Goal: Task Accomplishment & Management: Manage account settings

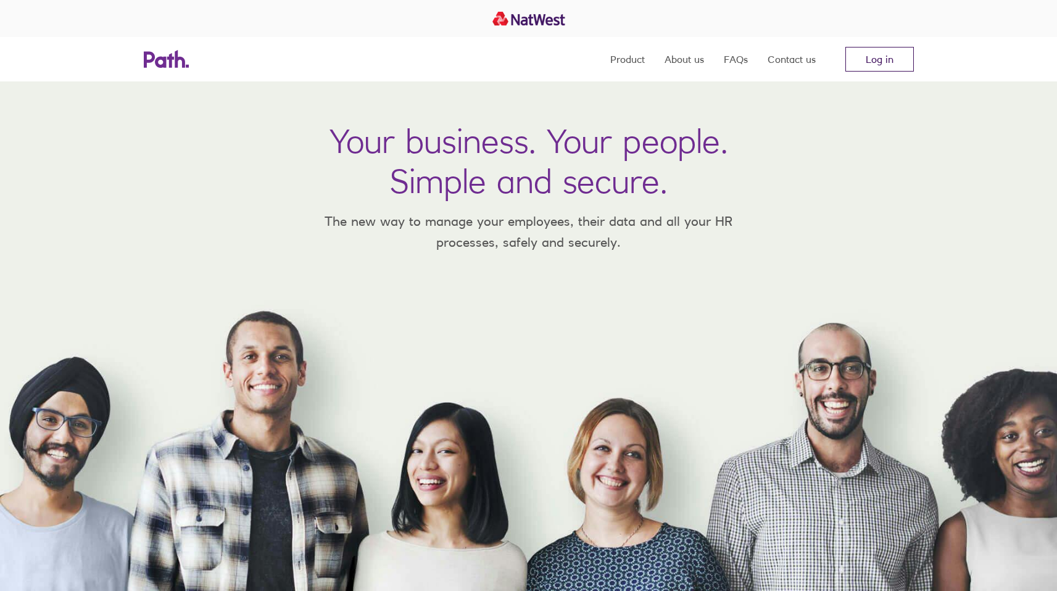
click at [891, 50] on link "Log in" at bounding box center [880, 59] width 69 height 25
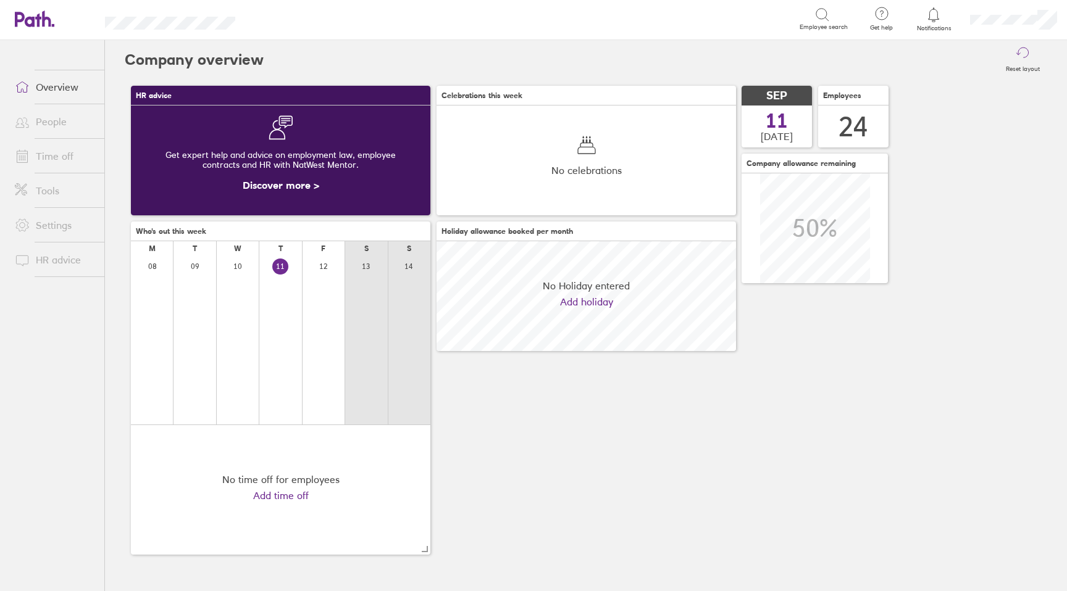
scroll to position [110, 299]
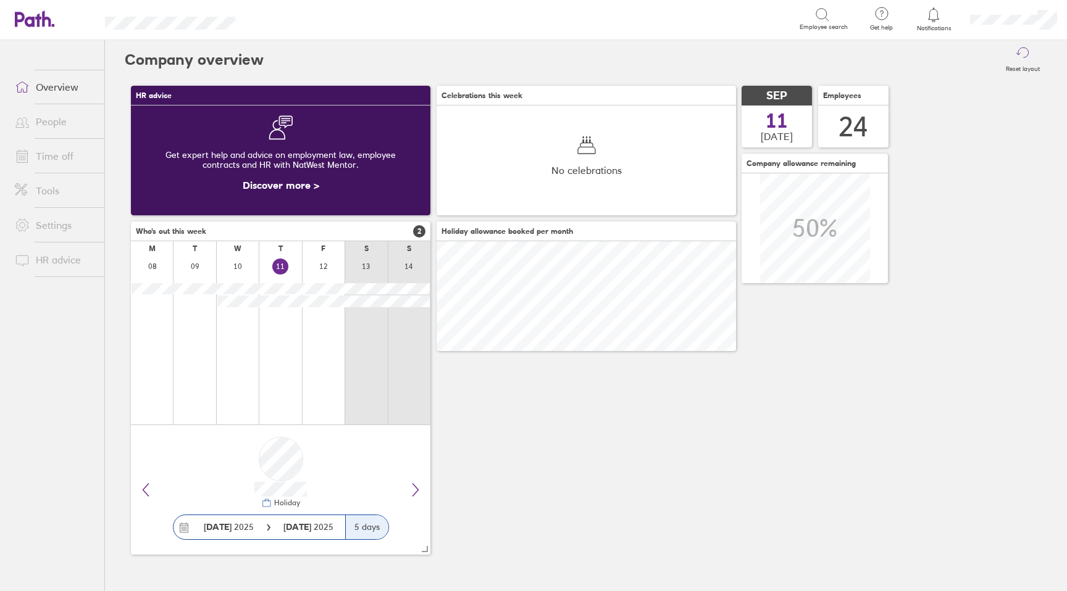
click at [39, 155] on link "Time off" at bounding box center [54, 156] width 99 height 25
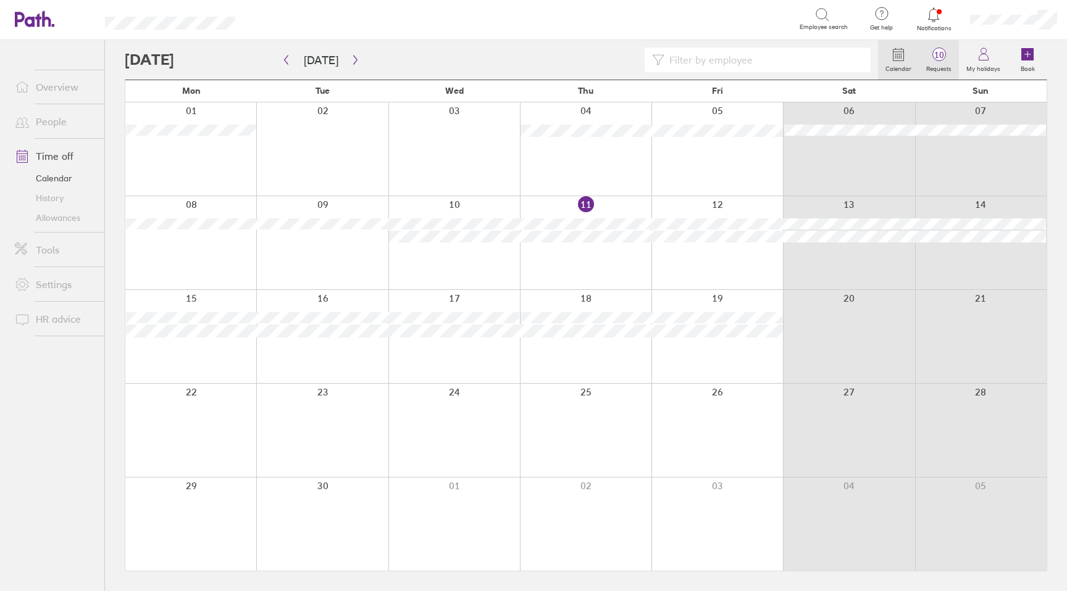
click at [944, 59] on span "10" at bounding box center [938, 55] width 40 height 10
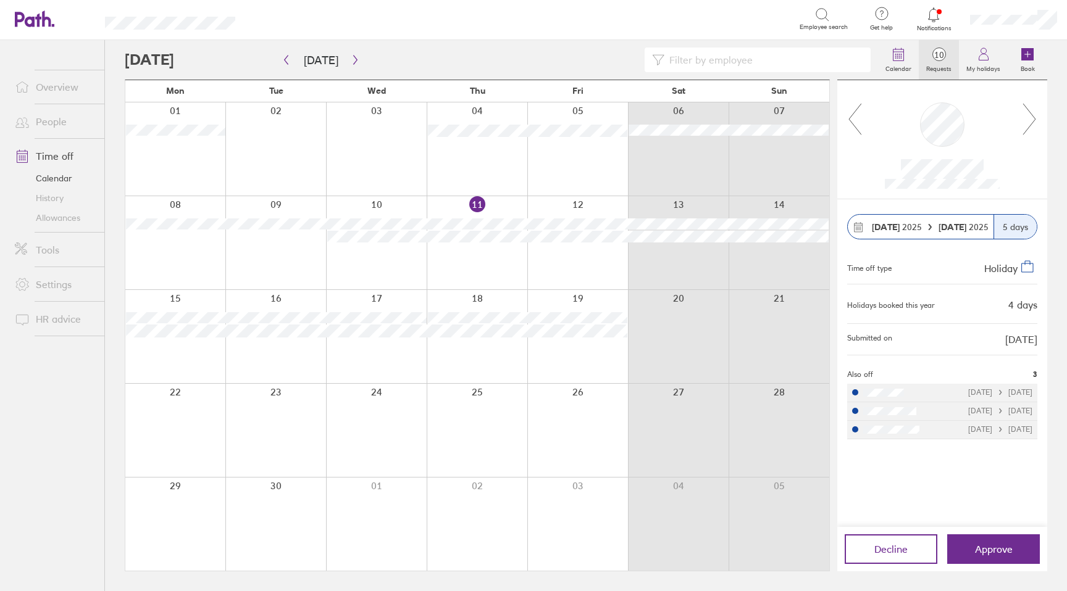
click at [1031, 118] on icon at bounding box center [1029, 118] width 15 height 33
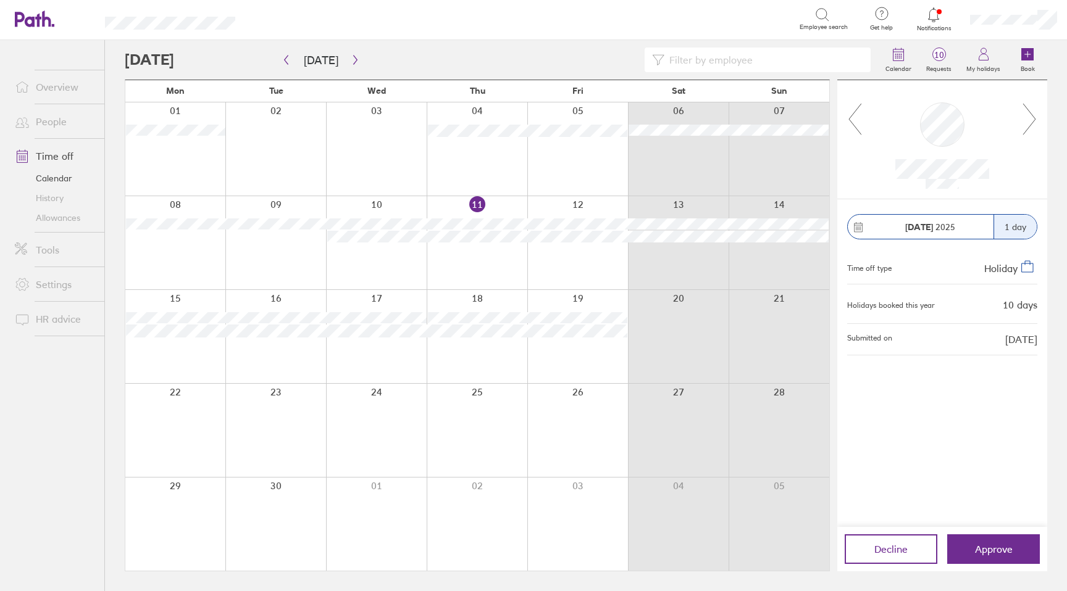
click at [1031, 118] on icon at bounding box center [1029, 118] width 15 height 33
click at [1028, 120] on icon at bounding box center [1029, 118] width 15 height 33
click at [354, 60] on icon "button" at bounding box center [355, 60] width 9 height 10
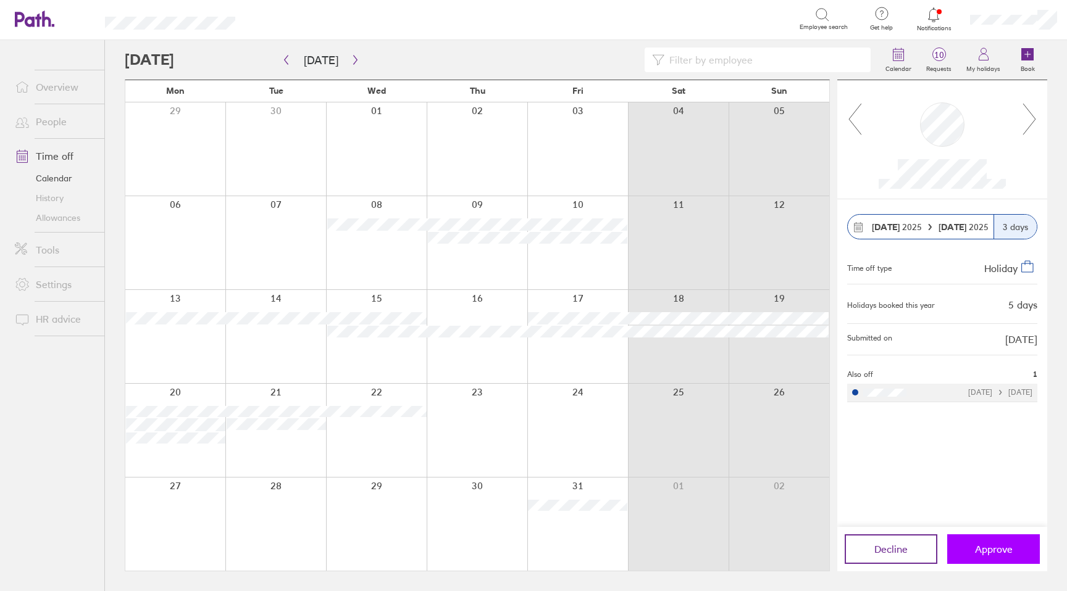
click at [987, 544] on span "Approve" at bounding box center [994, 549] width 38 height 11
click at [983, 544] on span "Approve" at bounding box center [994, 549] width 38 height 11
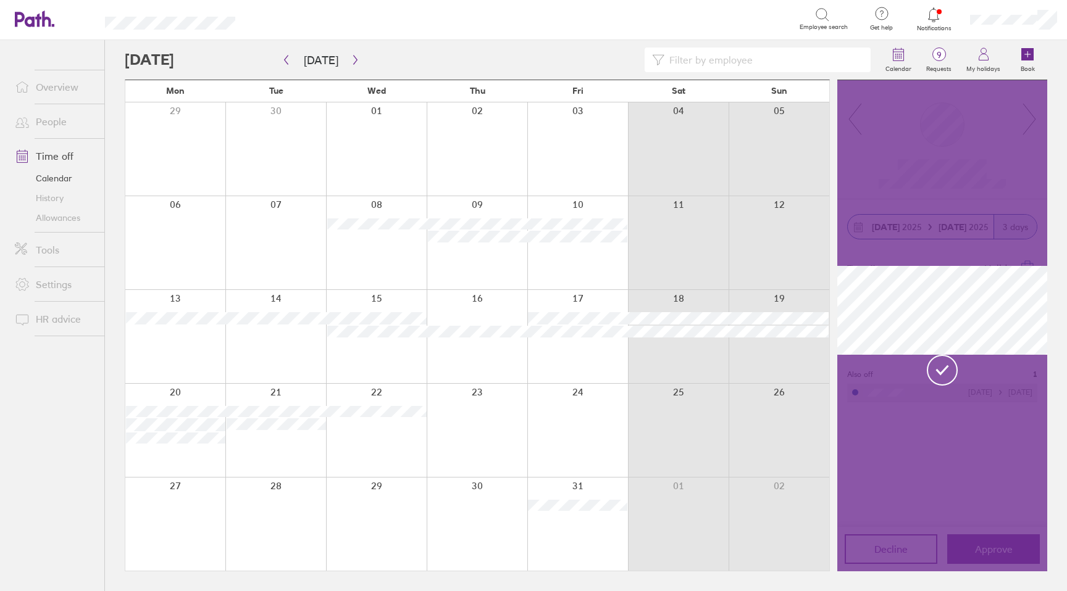
click at [1032, 129] on div at bounding box center [942, 325] width 210 height 491
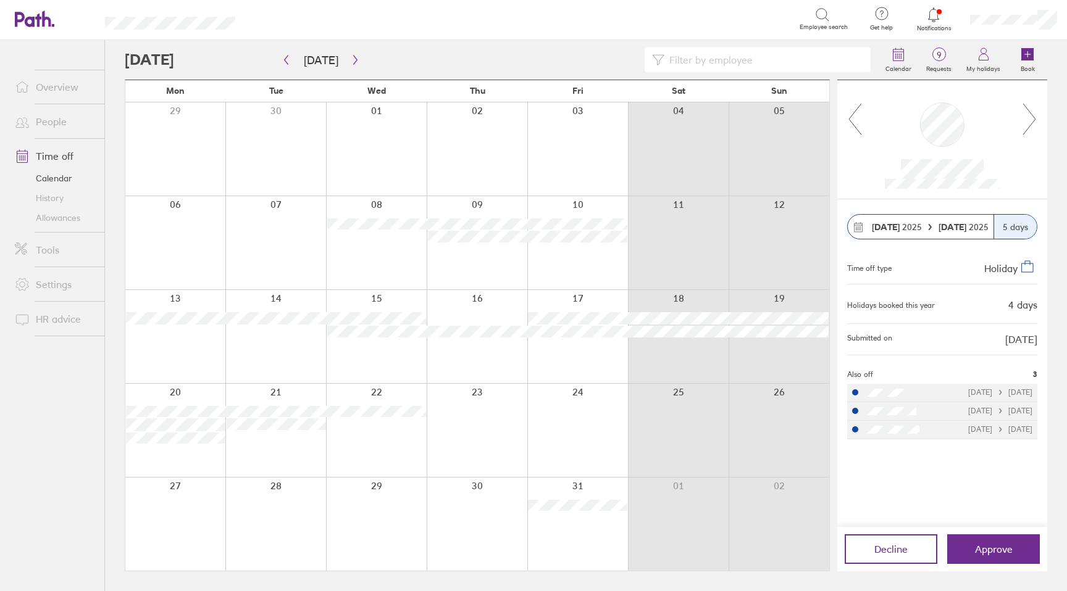
click at [1027, 121] on icon at bounding box center [1029, 118] width 15 height 33
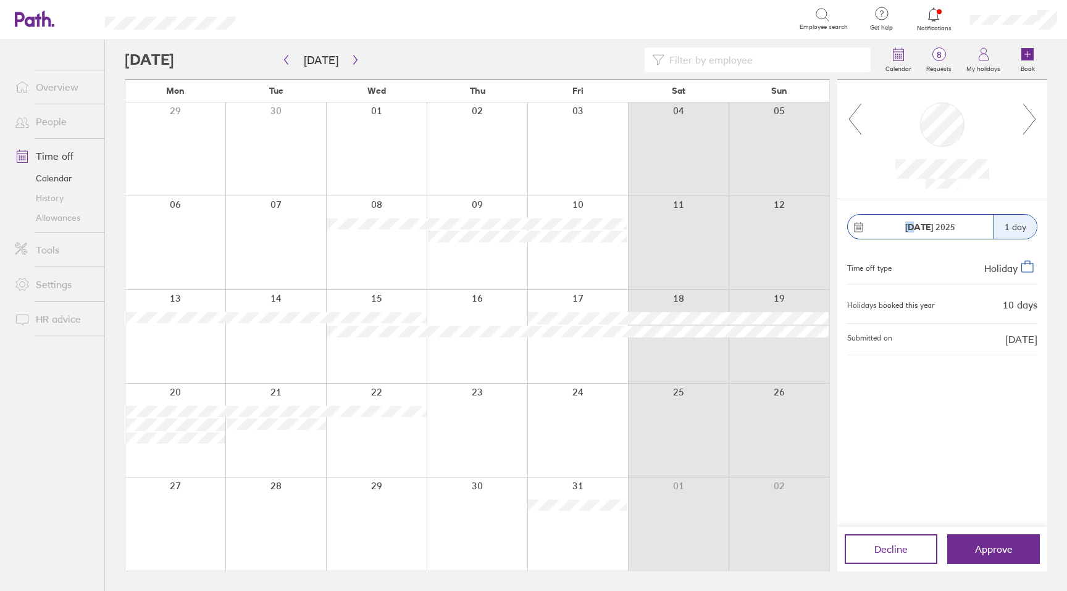
click at [1027, 121] on icon at bounding box center [1029, 118] width 15 height 33
click at [1027, 122] on icon at bounding box center [1029, 118] width 15 height 33
click at [847, 111] on icon at bounding box center [854, 118] width 15 height 33
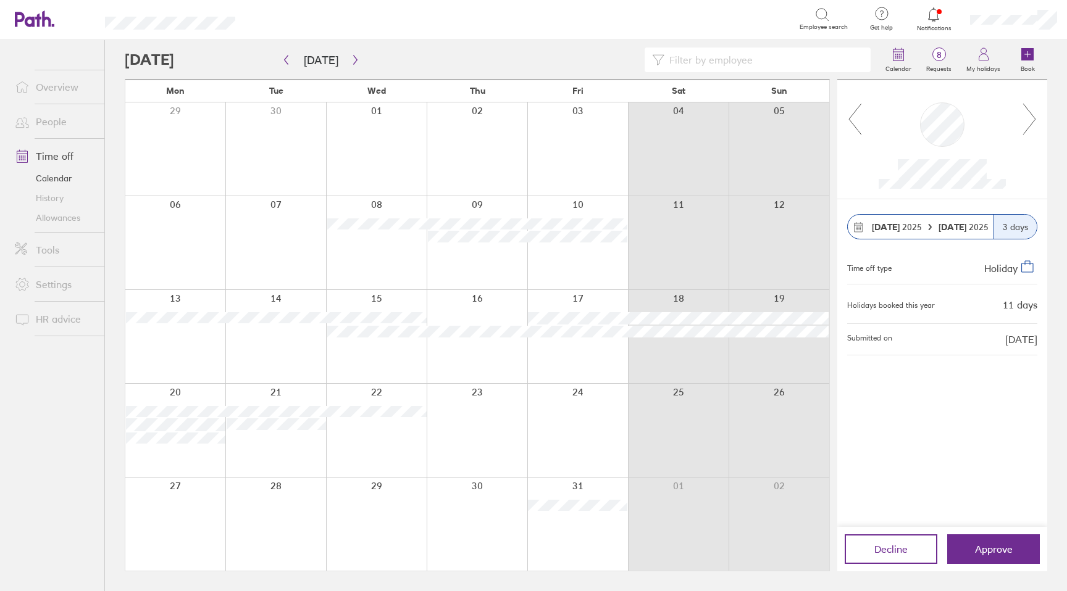
click at [877, 425] on div "[DATE] [DATE] 3 days Time off type Holiday Holidays booked this year 11 days Su…" at bounding box center [942, 363] width 210 height 328
click at [351, 62] on icon "button" at bounding box center [355, 60] width 9 height 10
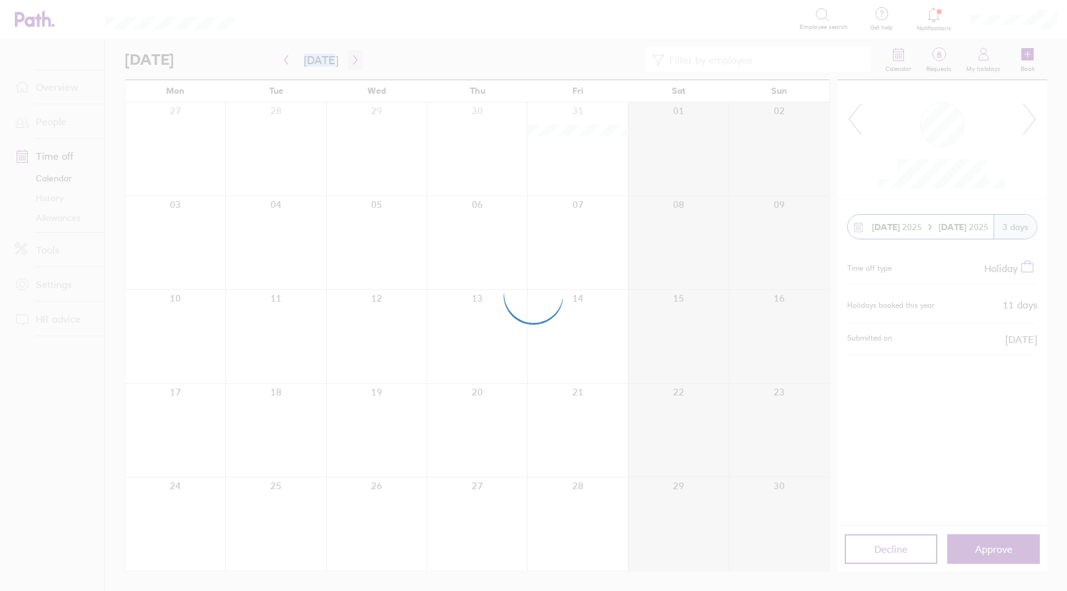
click at [348, 62] on div at bounding box center [533, 295] width 1067 height 591
click at [367, 62] on div at bounding box center [533, 295] width 1067 height 591
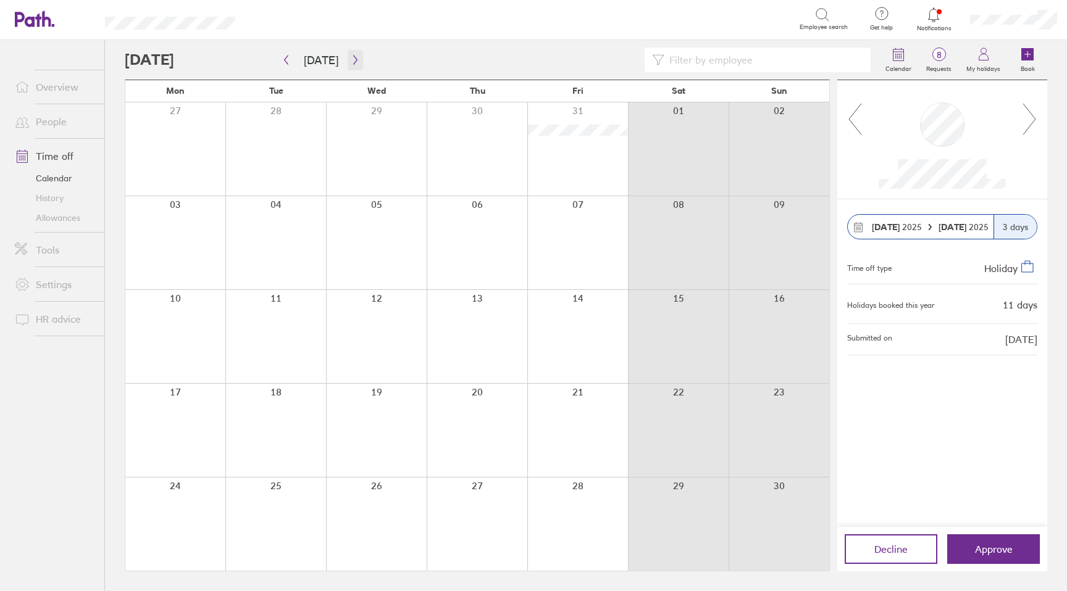
click at [351, 61] on icon "button" at bounding box center [355, 60] width 9 height 10
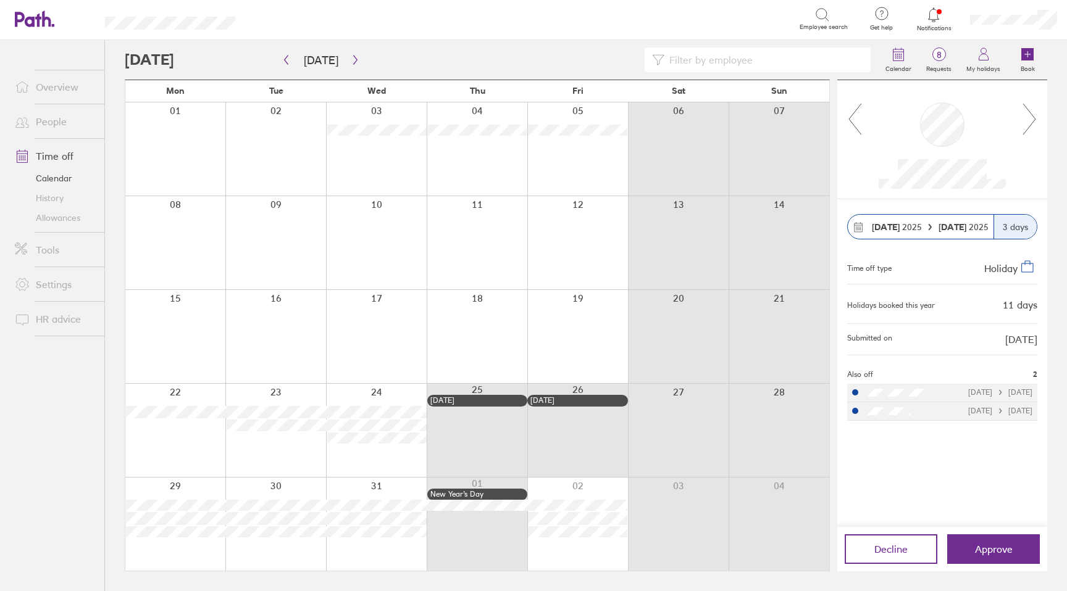
click at [496, 40] on div "Calendar 8 Requests My holidays Book" at bounding box center [586, 60] width 922 height 40
